Goal: Entertainment & Leisure: Consume media (video, audio)

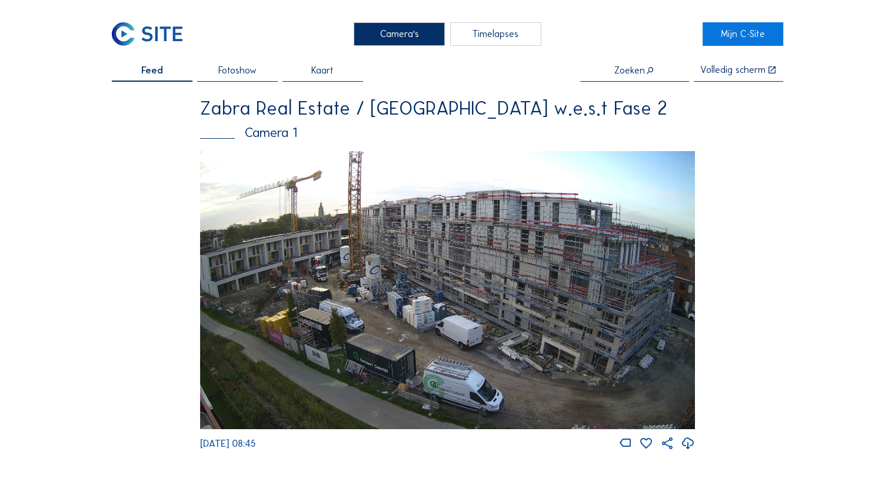
click at [422, 399] on img at bounding box center [447, 290] width 495 height 278
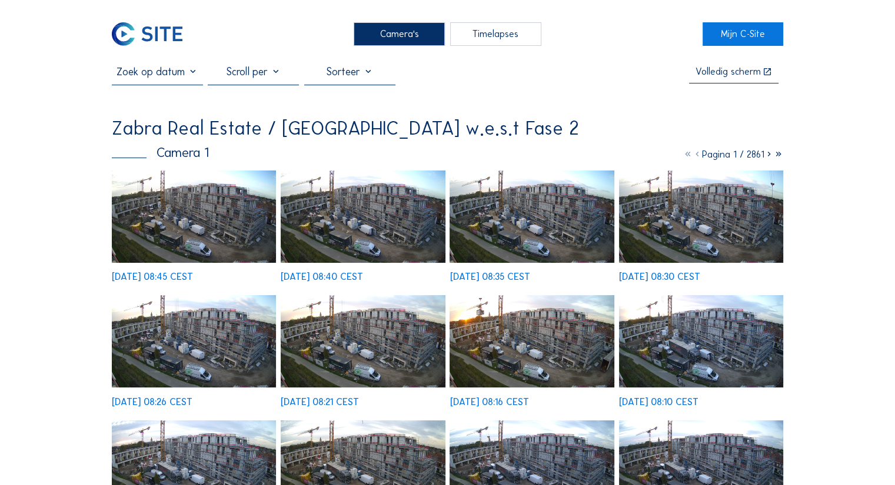
click at [185, 221] on img at bounding box center [194, 217] width 164 height 92
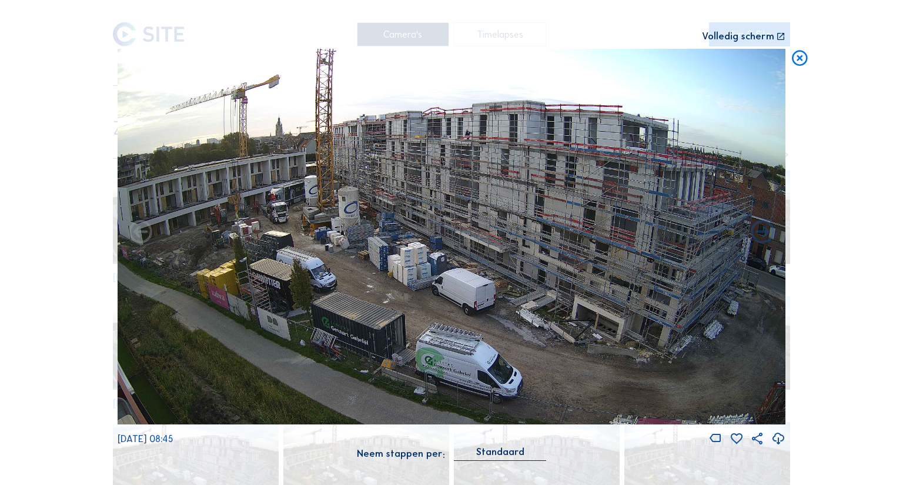
click at [290, 192] on img at bounding box center [452, 237] width 668 height 376
click at [299, 202] on img at bounding box center [452, 237] width 668 height 376
click at [734, 41] on div "Volledig scherm" at bounding box center [738, 37] width 72 height 10
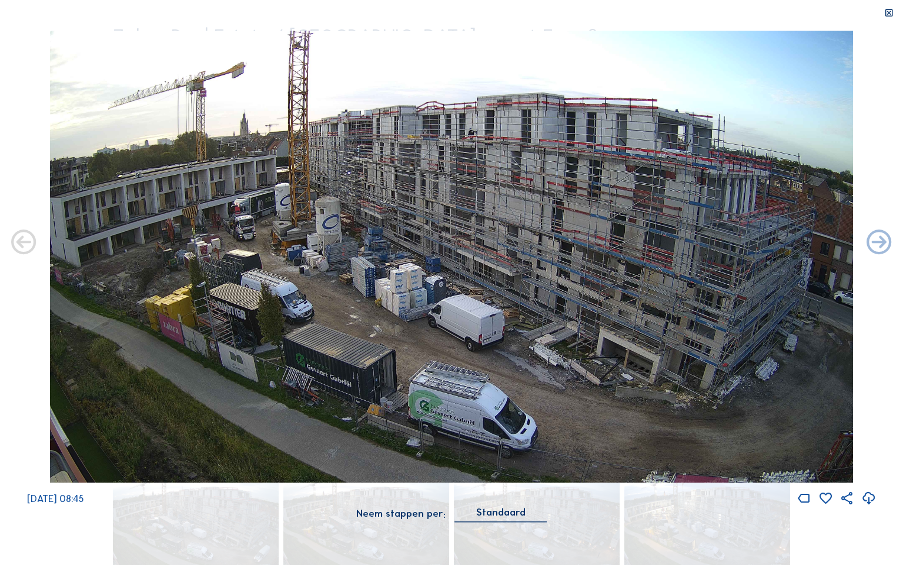
click at [887, 12] on icon at bounding box center [890, 13] width 10 height 10
